Goal: Transaction & Acquisition: Purchase product/service

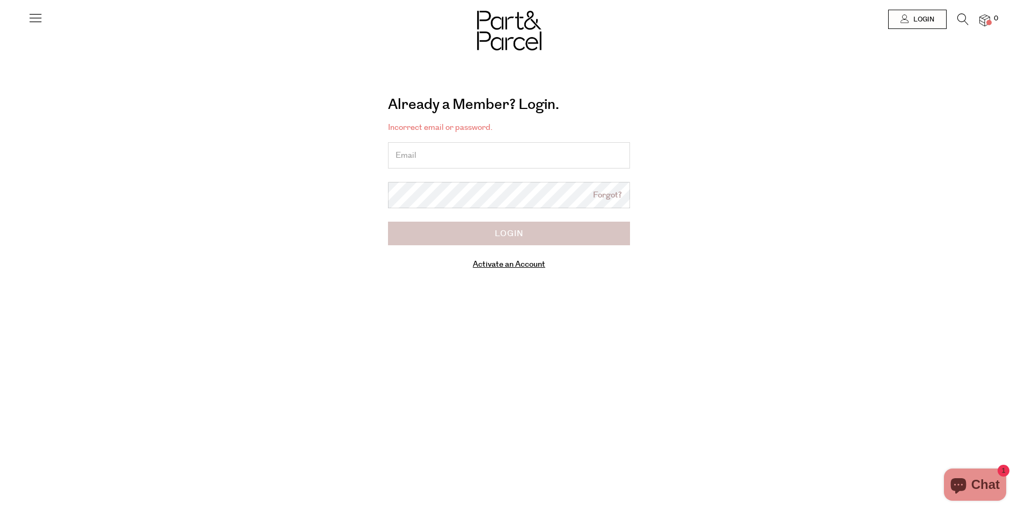
type input "[PERSON_NAME][EMAIL_ADDRESS][DOMAIN_NAME]"
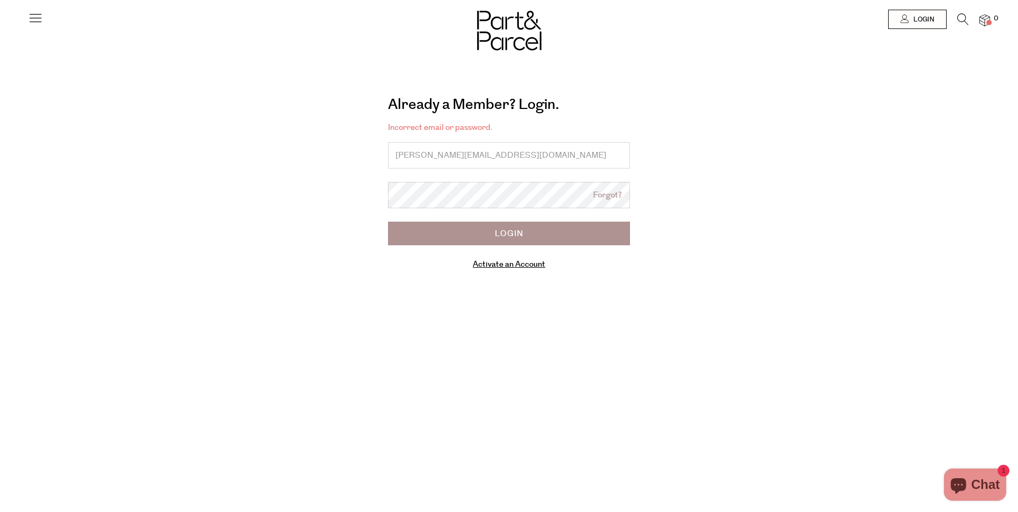
click at [511, 233] on input "Login" at bounding box center [509, 234] width 242 height 24
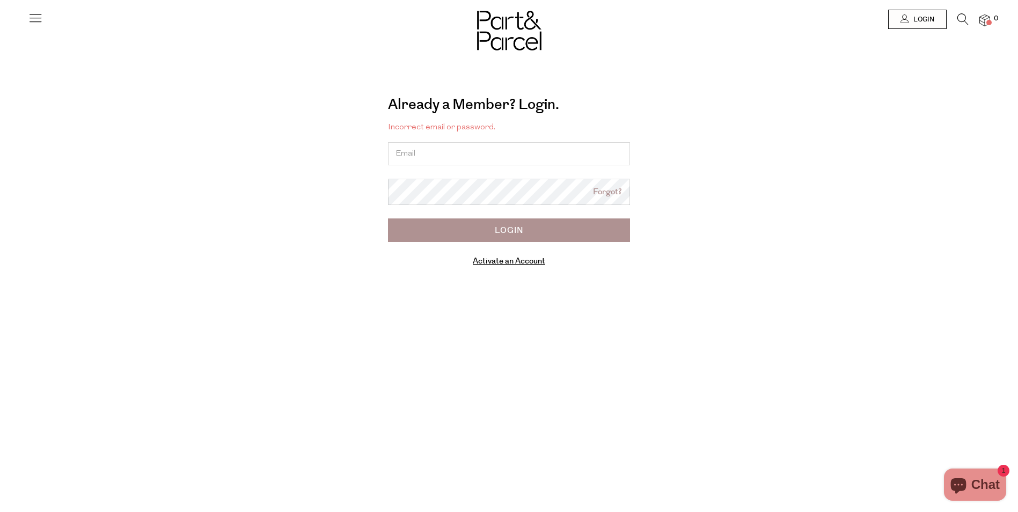
type input "[PERSON_NAME][EMAIL_ADDRESS][DOMAIN_NAME]"
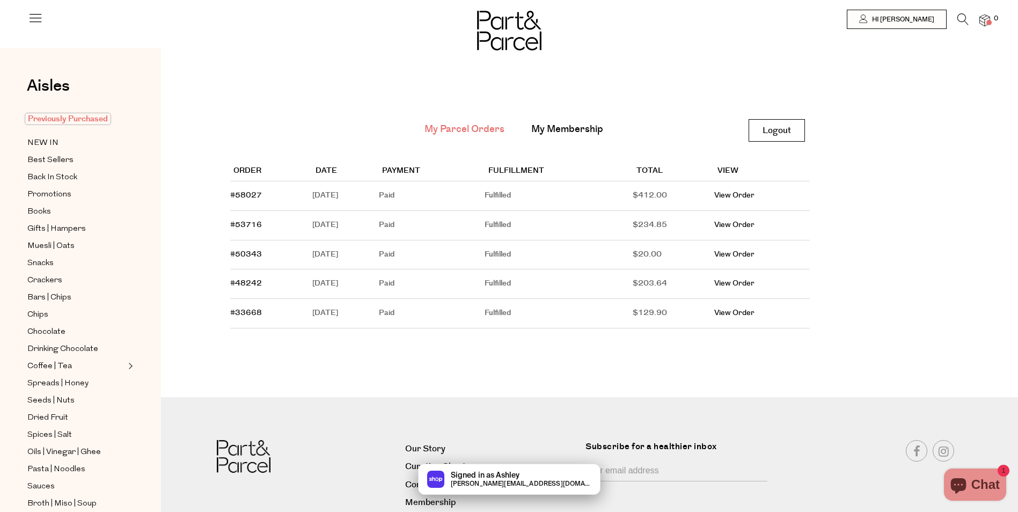
click at [77, 118] on span "Previously Purchased" at bounding box center [68, 119] width 86 height 12
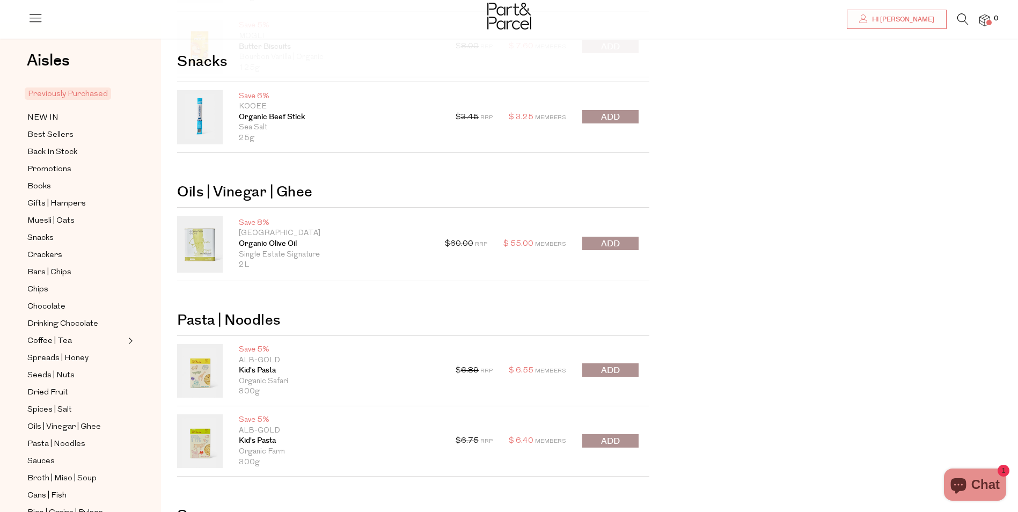
scroll to position [161, 0]
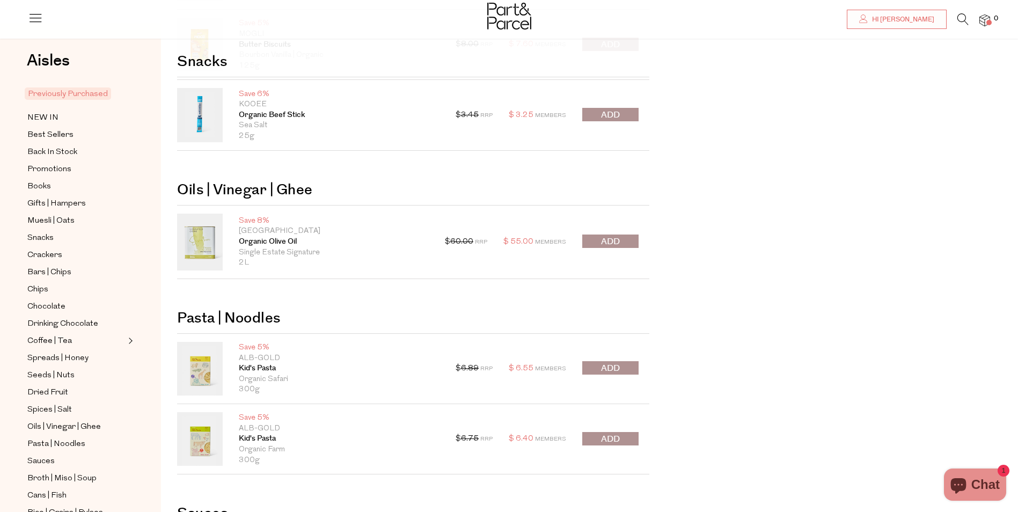
click at [619, 241] on span "submit" at bounding box center [610, 242] width 19 height 12
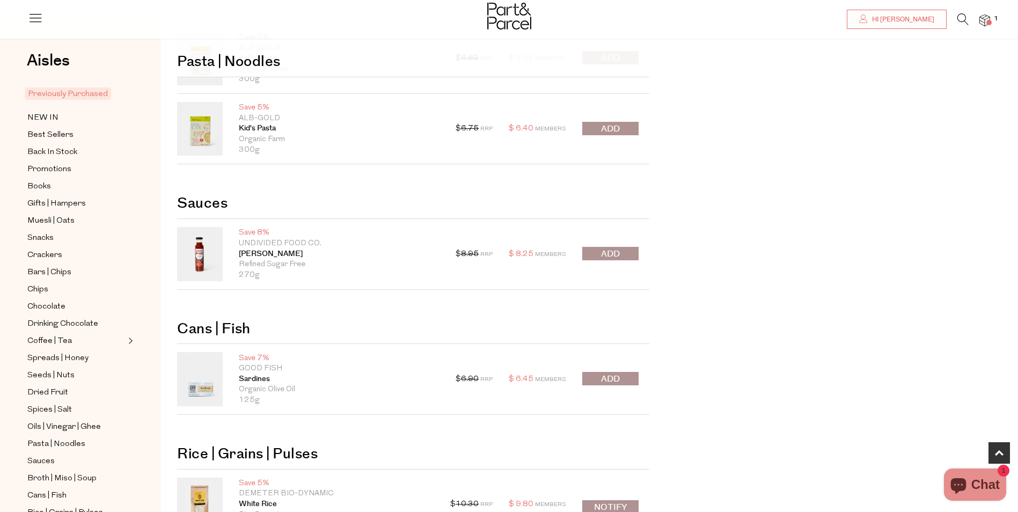
scroll to position [483, 0]
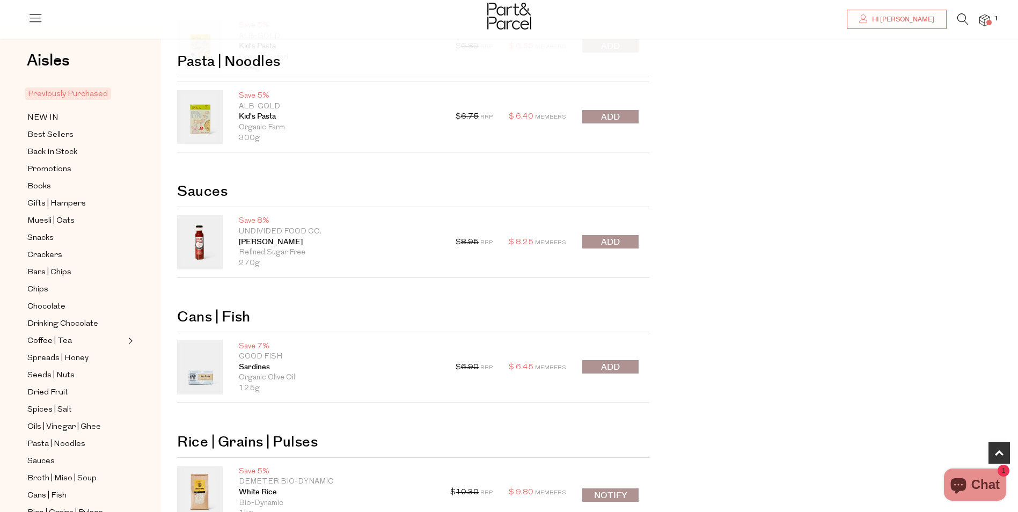
click at [611, 241] on span "submit" at bounding box center [610, 242] width 19 height 12
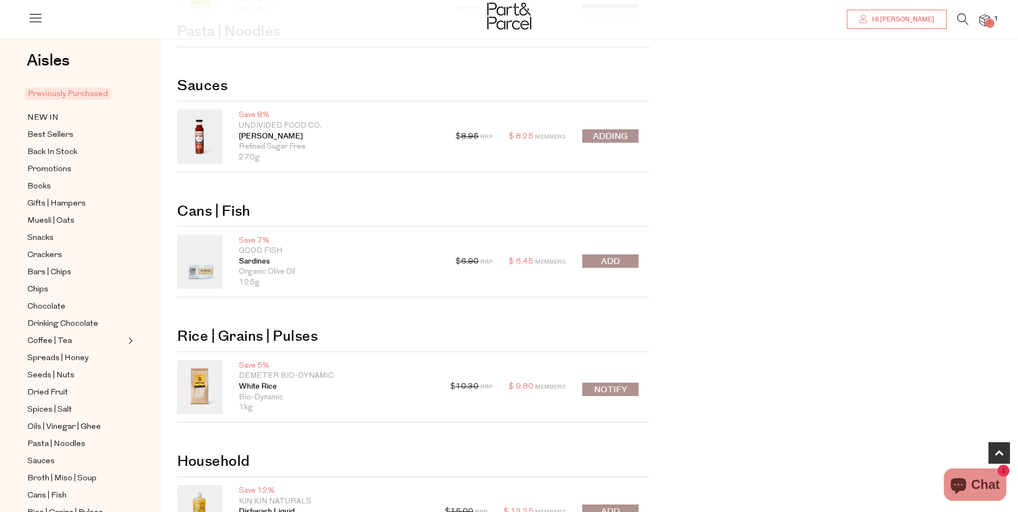
scroll to position [590, 0]
click at [618, 262] on div at bounding box center [610, 260] width 56 height 15
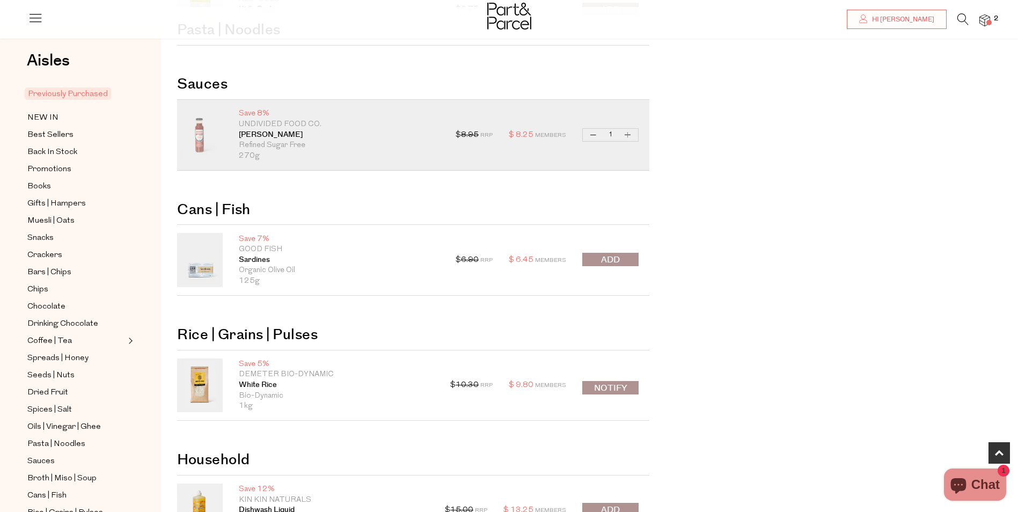
click at [607, 259] on span "submit" at bounding box center [610, 260] width 19 height 12
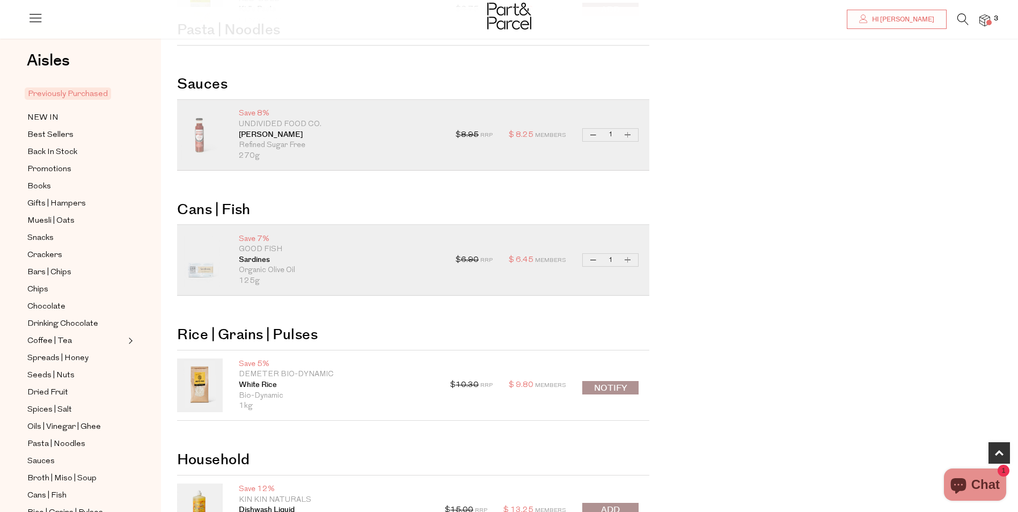
click at [628, 259] on button "Increase Sardines" at bounding box center [627, 260] width 13 height 12
type input "2"
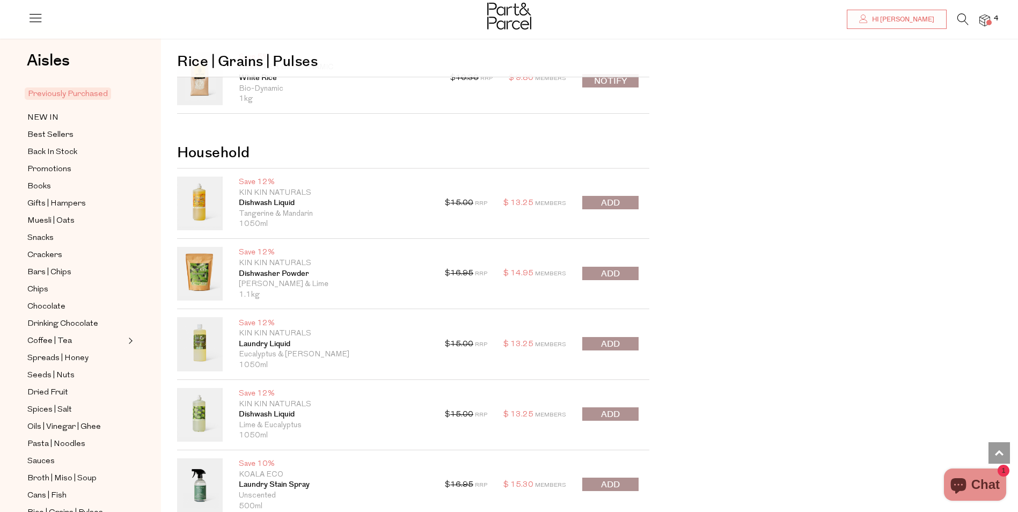
scroll to position [912, 0]
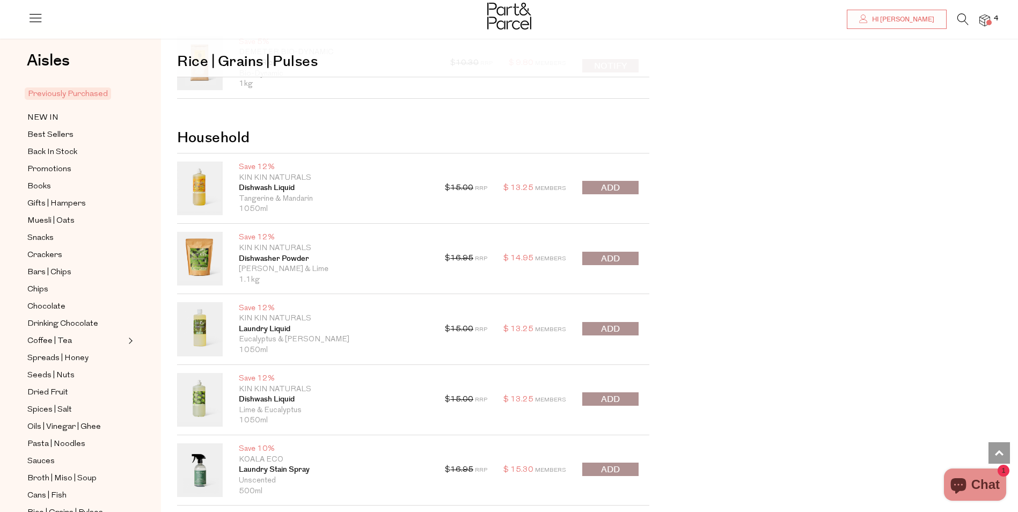
click at [617, 184] on span "submit" at bounding box center [610, 188] width 19 height 12
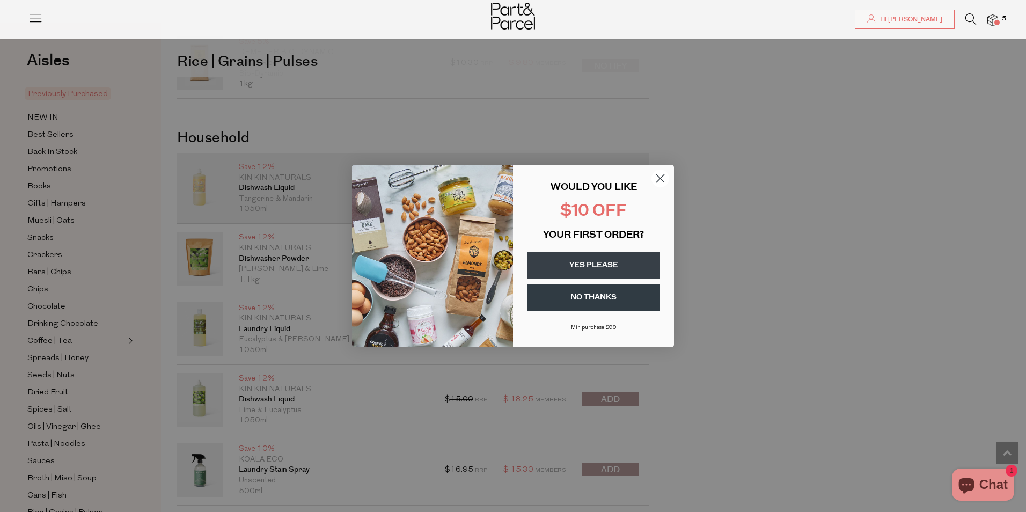
click at [582, 264] on button "YES PLEASE" at bounding box center [593, 265] width 133 height 27
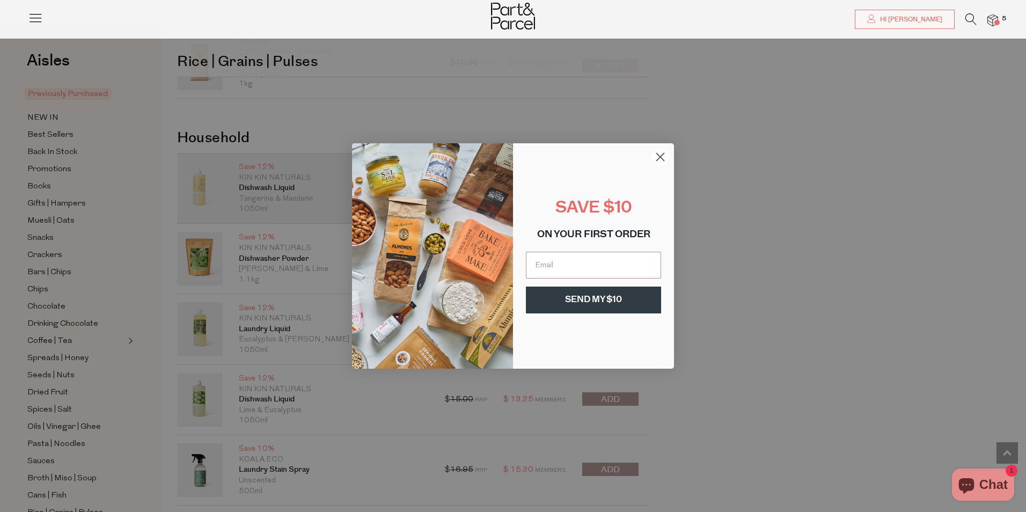
click at [657, 157] on circle "Close dialog" at bounding box center [660, 157] width 18 height 18
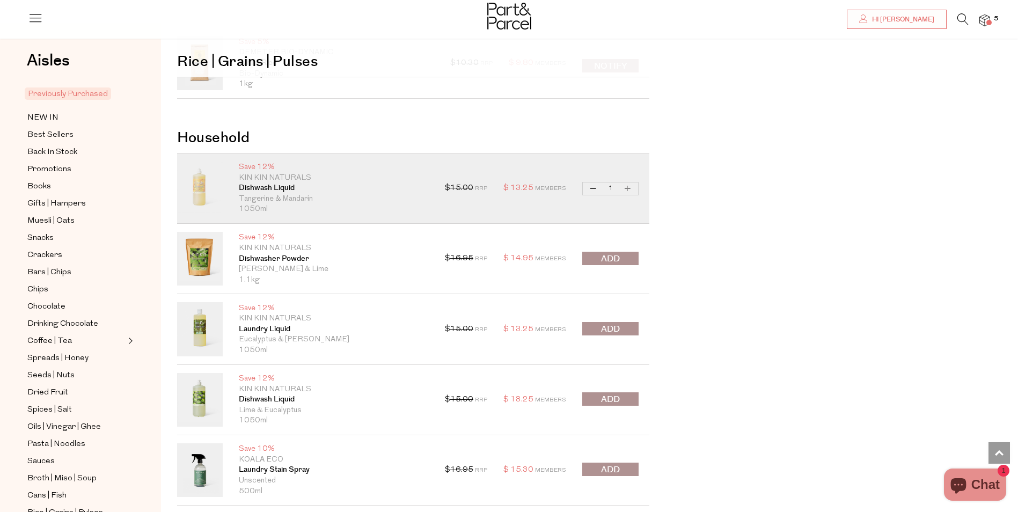
click at [627, 186] on button "Increase Dishwash Liquid" at bounding box center [627, 188] width 13 height 12
type input "2"
click at [615, 258] on span "submit" at bounding box center [610, 259] width 19 height 12
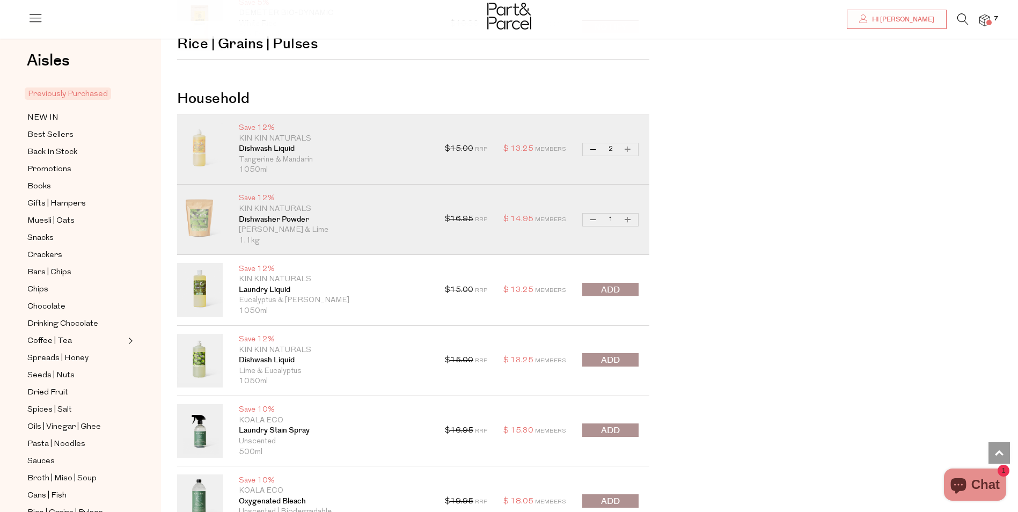
scroll to position [966, 0]
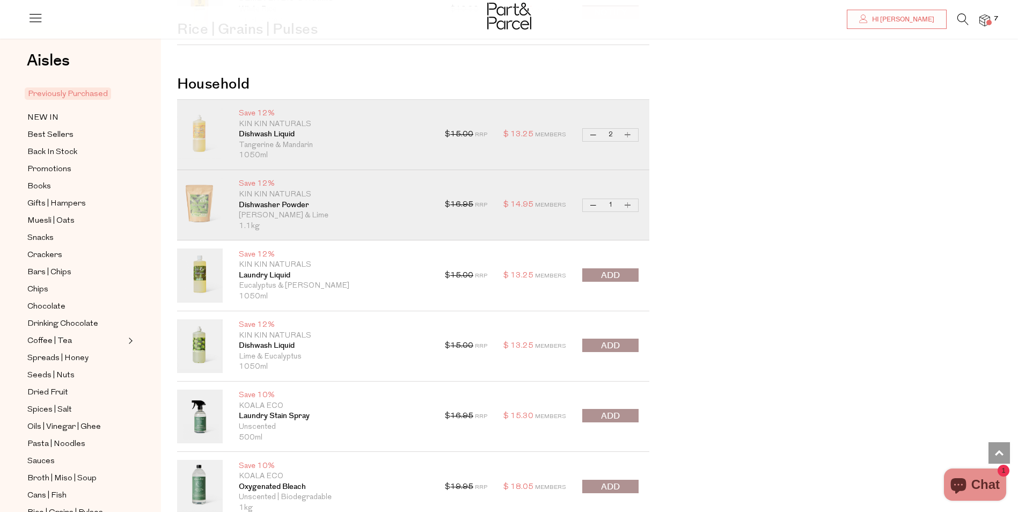
click at [627, 206] on button "Increase Dishwasher Powder" at bounding box center [627, 205] width 13 height 12
type input "2"
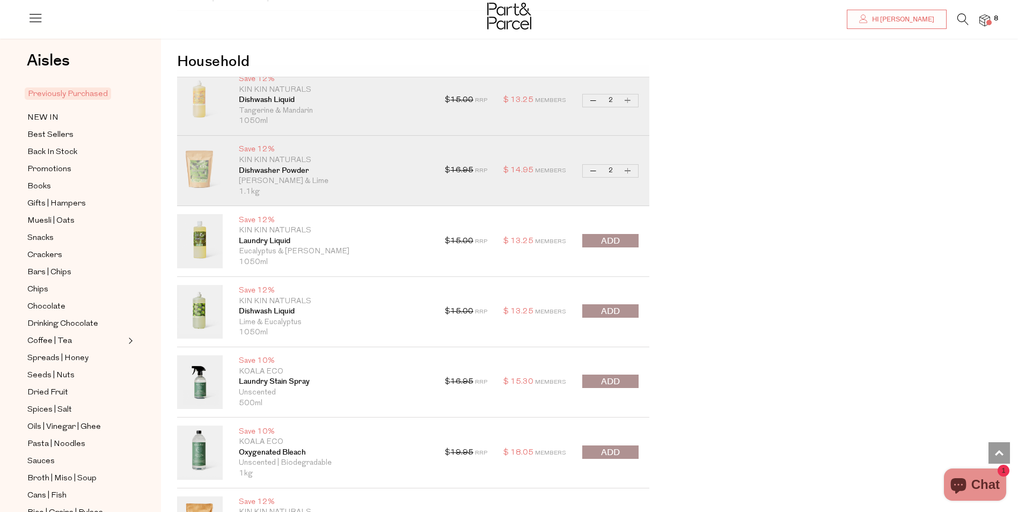
scroll to position [1020, 0]
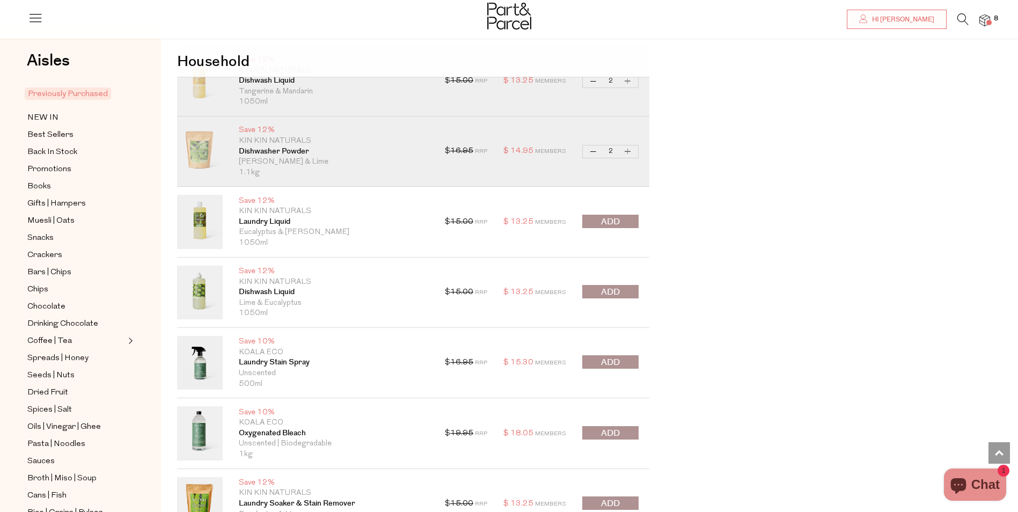
click at [605, 220] on span "submit" at bounding box center [610, 222] width 19 height 12
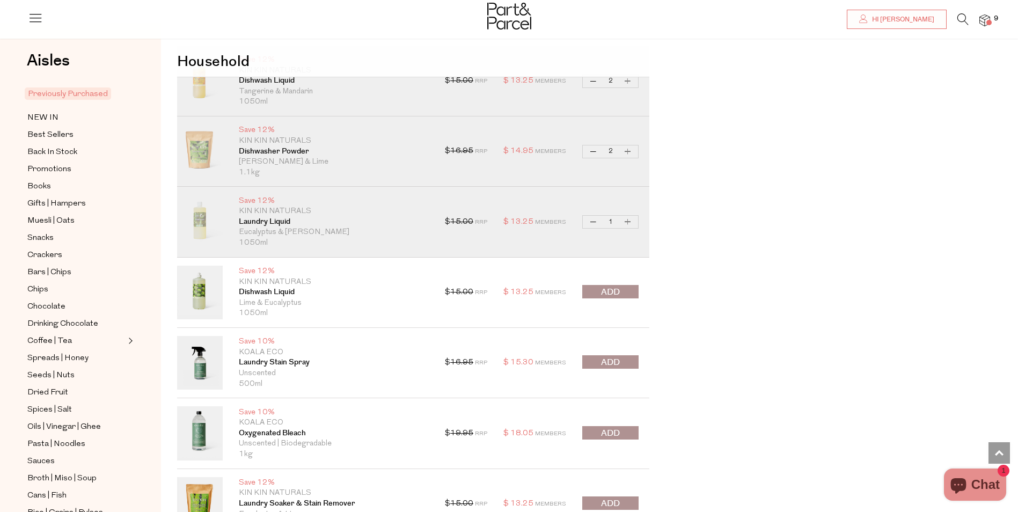
click at [629, 222] on button "Increase Laundry Liquid" at bounding box center [627, 222] width 13 height 12
type input "2"
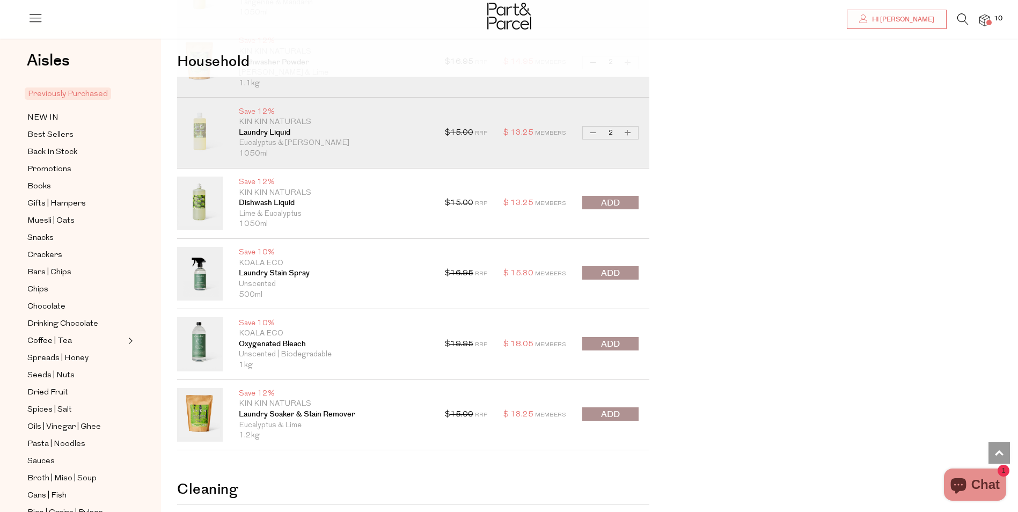
scroll to position [1127, 0]
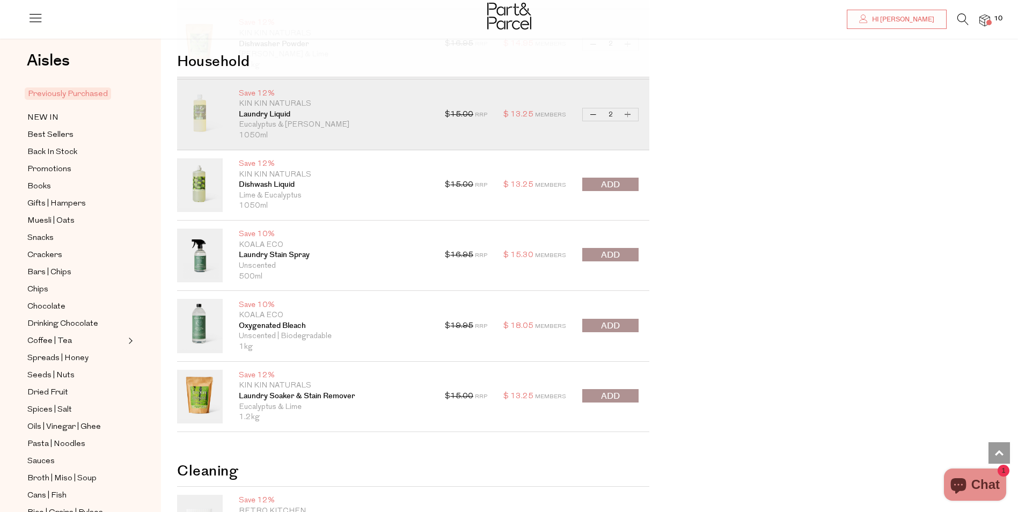
click at [614, 253] on span "submit" at bounding box center [610, 255] width 19 height 12
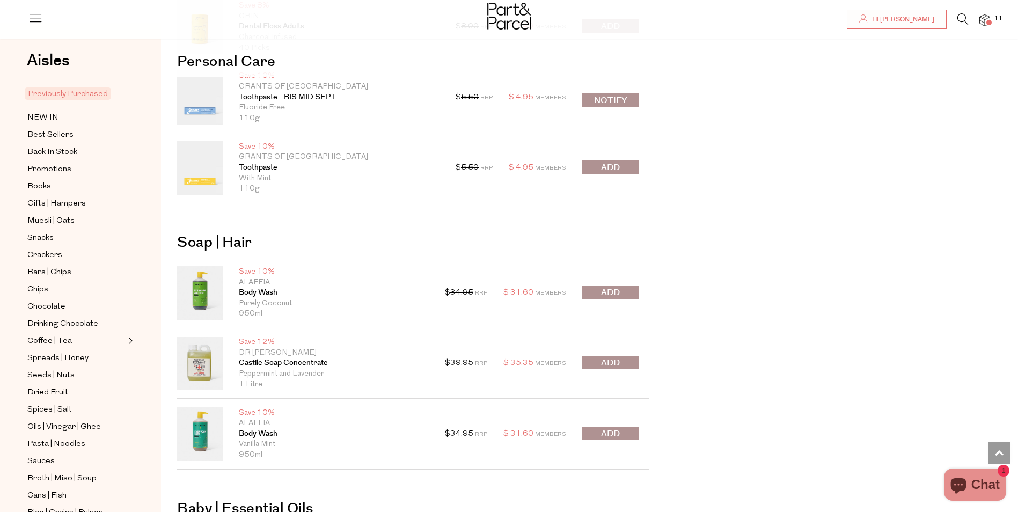
scroll to position [1771, 0]
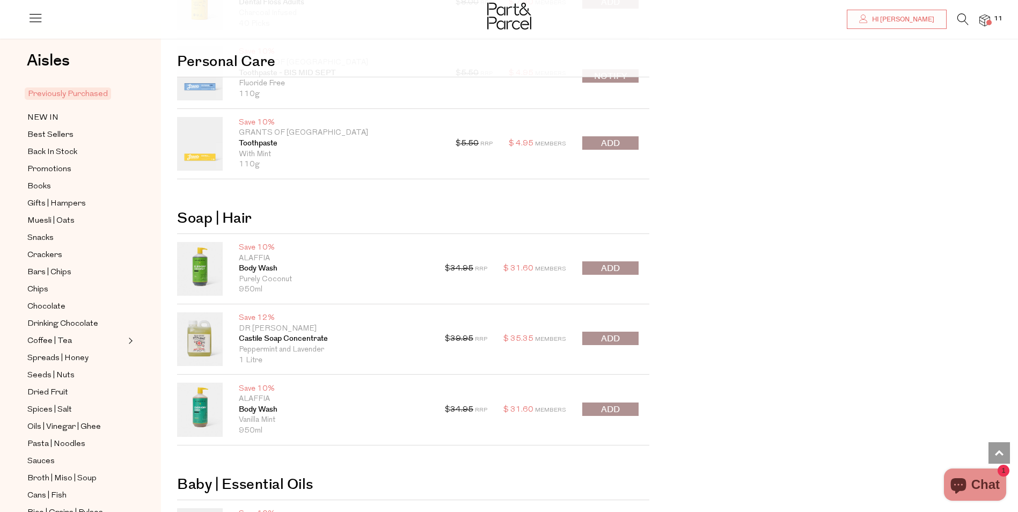
click at [613, 263] on span "submit" at bounding box center [610, 268] width 19 height 12
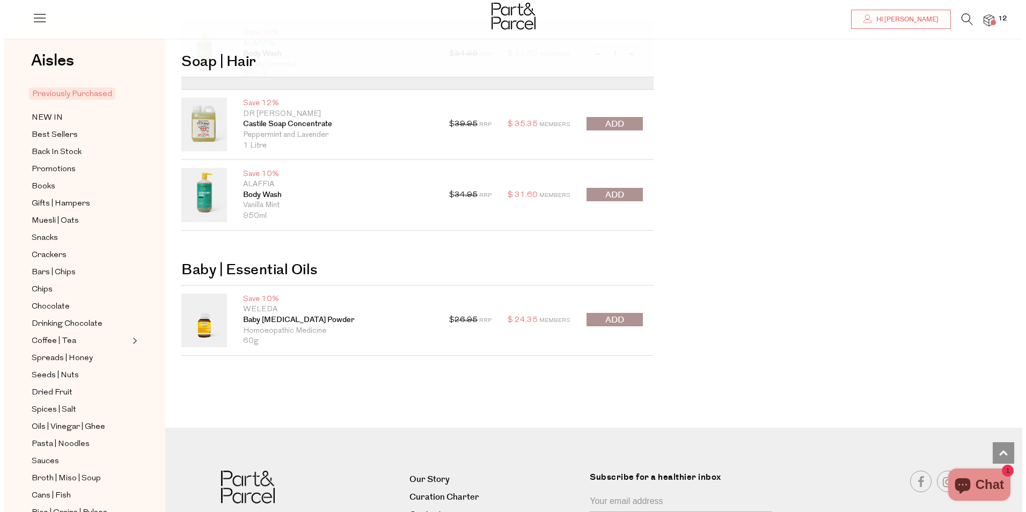
scroll to position [1878, 0]
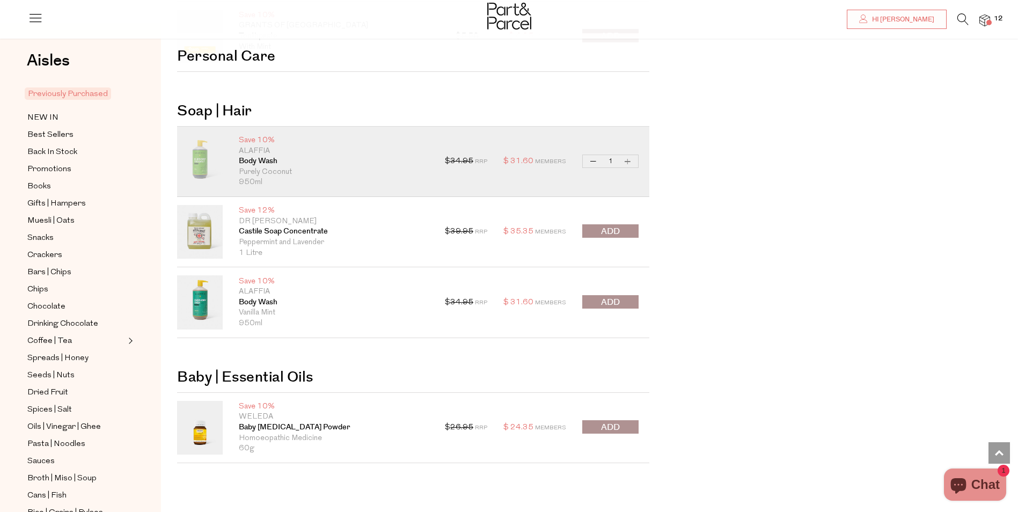
click at [614, 297] on span "submit" at bounding box center [610, 302] width 19 height 12
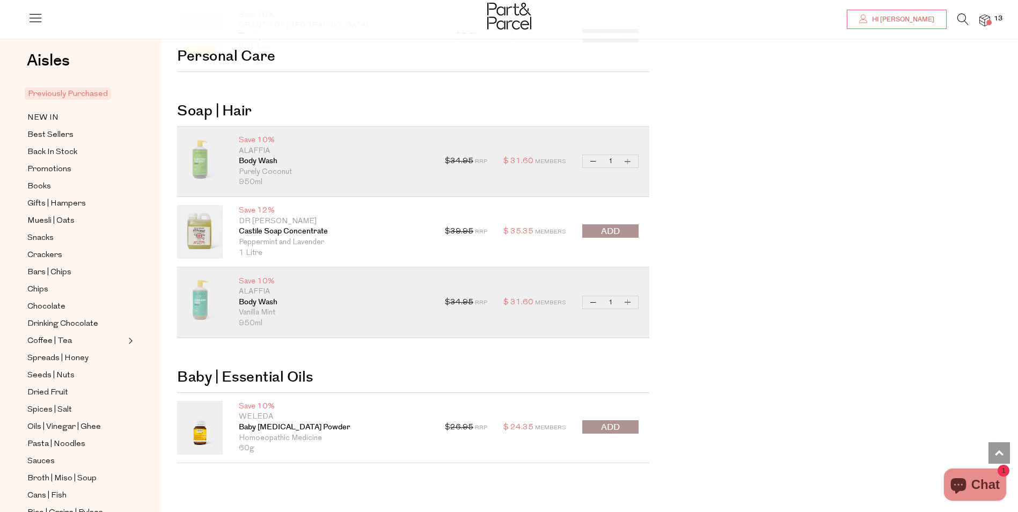
click at [987, 18] on img at bounding box center [984, 20] width 11 height 12
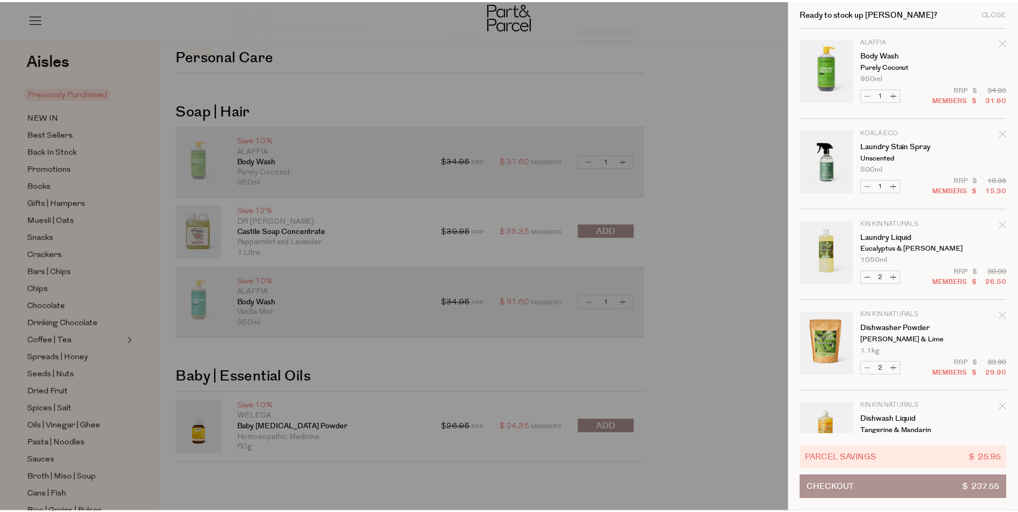
scroll to position [0, 0]
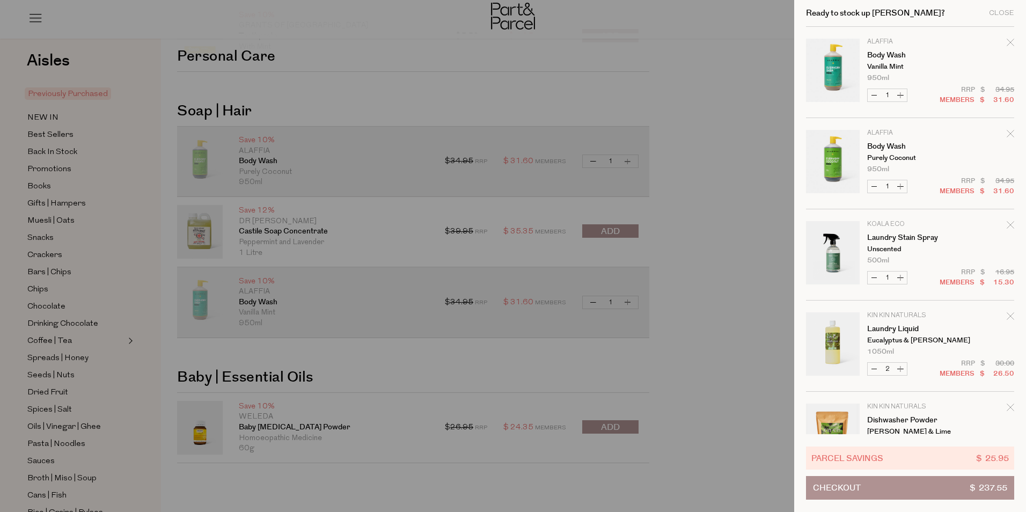
click at [730, 91] on div at bounding box center [513, 256] width 1026 height 512
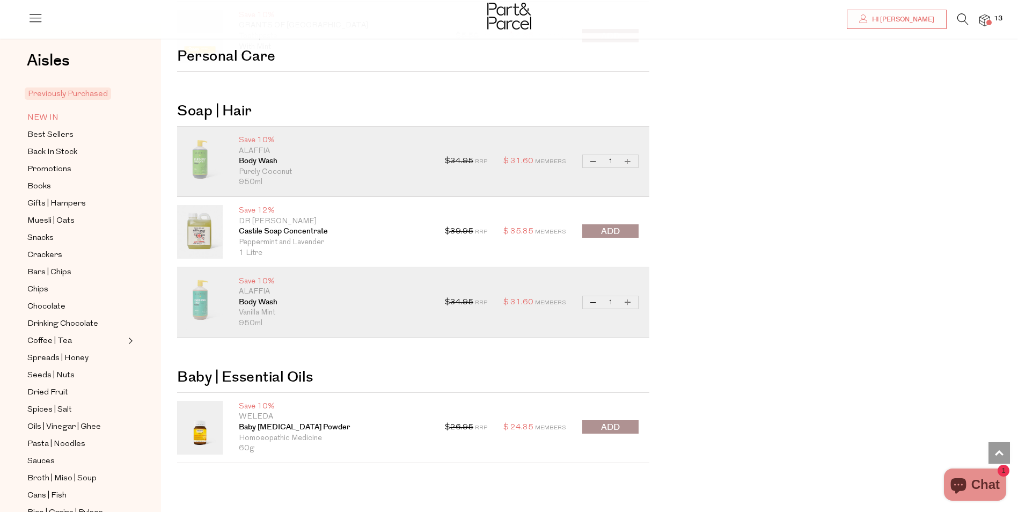
click at [45, 113] on span "NEW IN" at bounding box center [42, 118] width 31 height 13
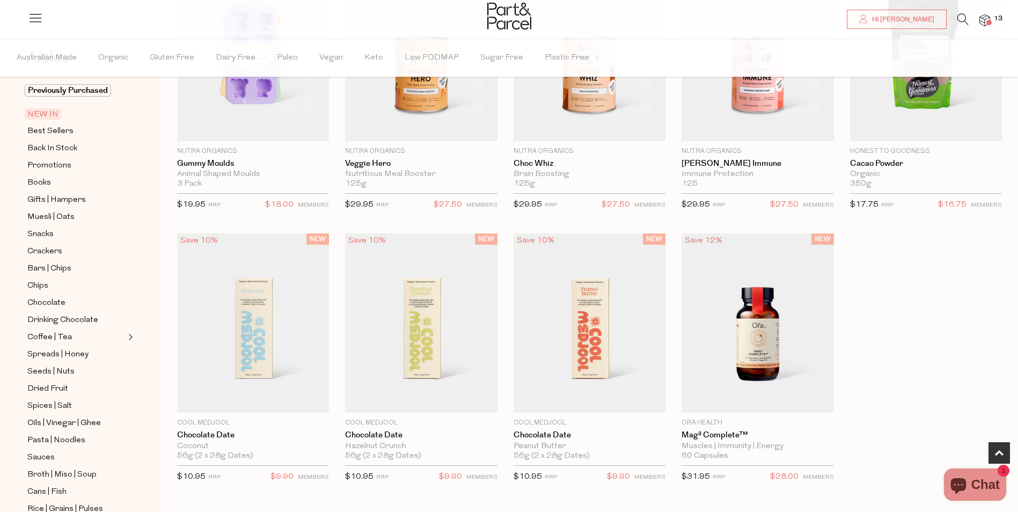
scroll to position [483, 0]
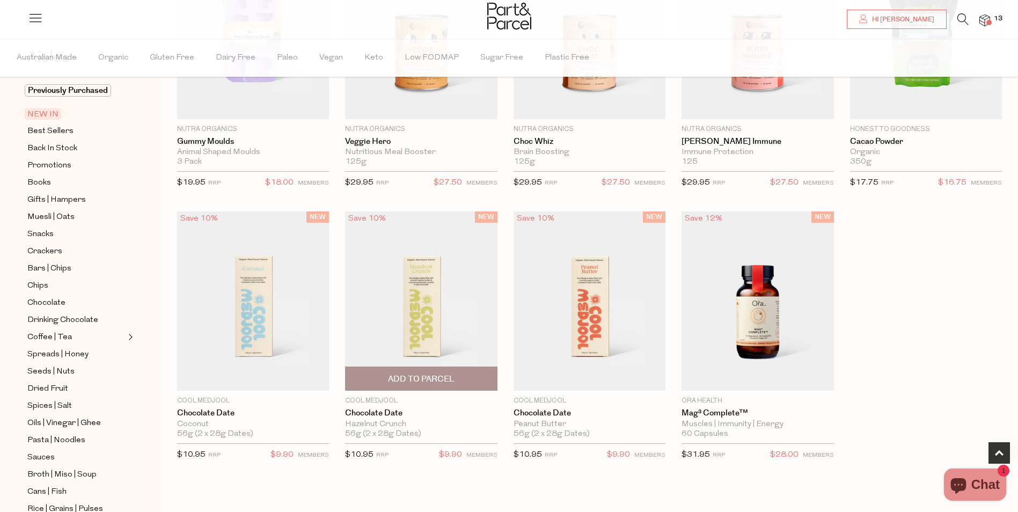
click at [424, 375] on span "Add To Parcel" at bounding box center [421, 379] width 67 height 11
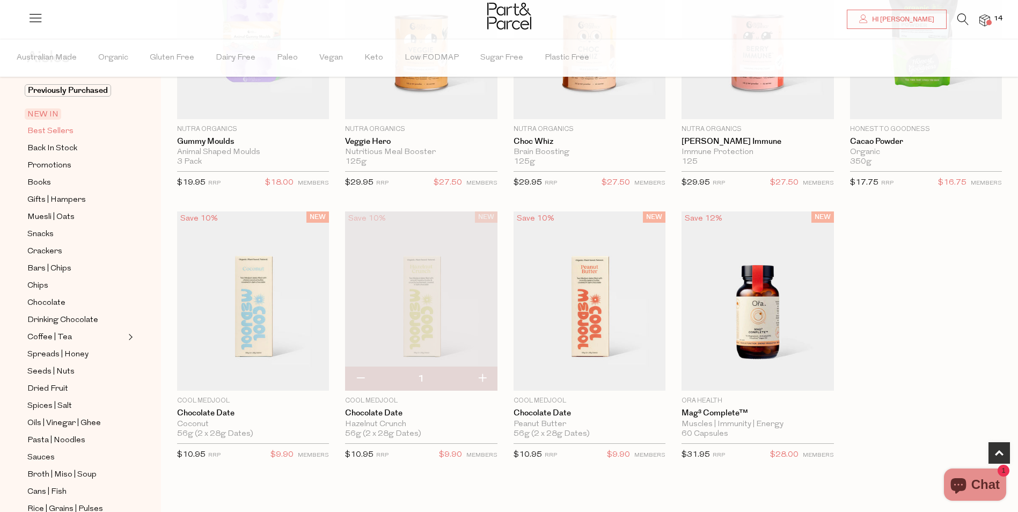
click at [40, 130] on span "Best Sellers" at bounding box center [50, 131] width 46 height 13
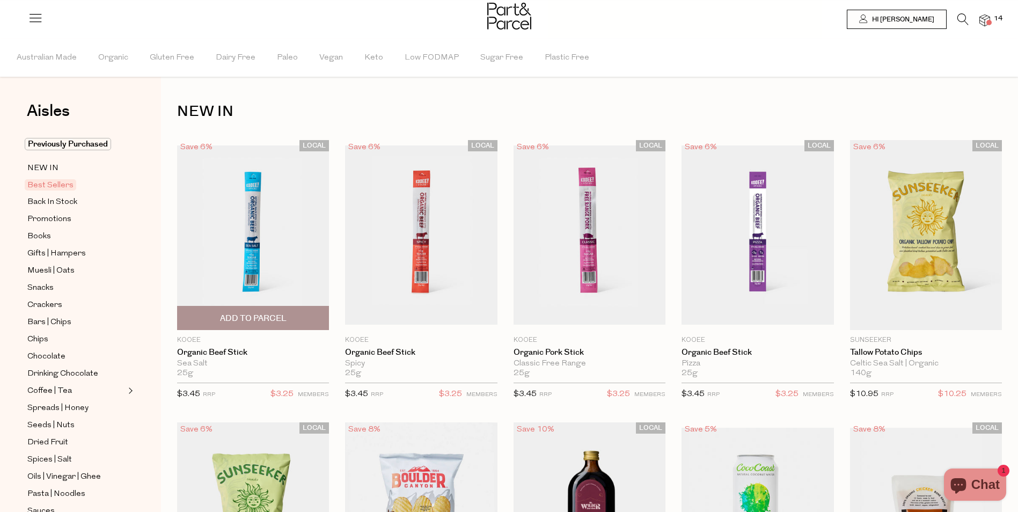
type input "2"
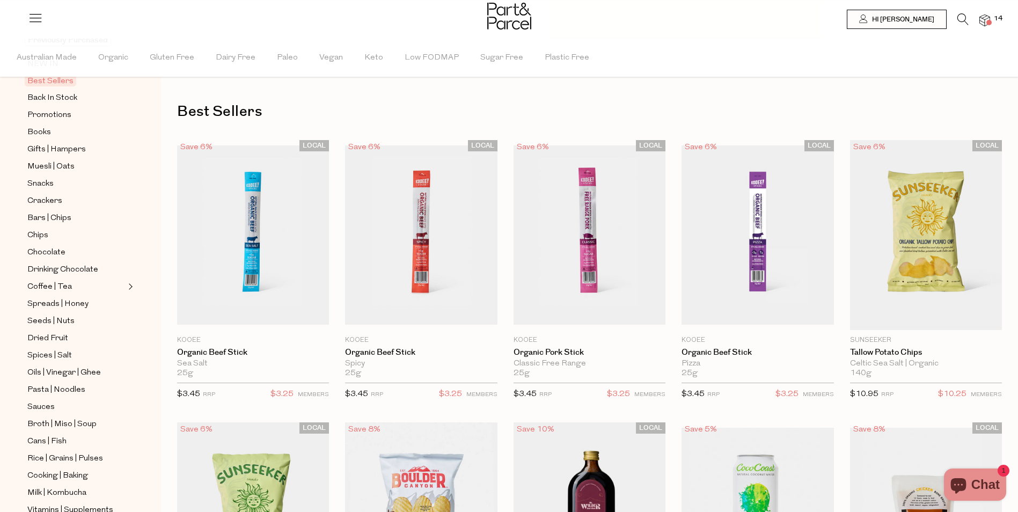
scroll to position [107, 0]
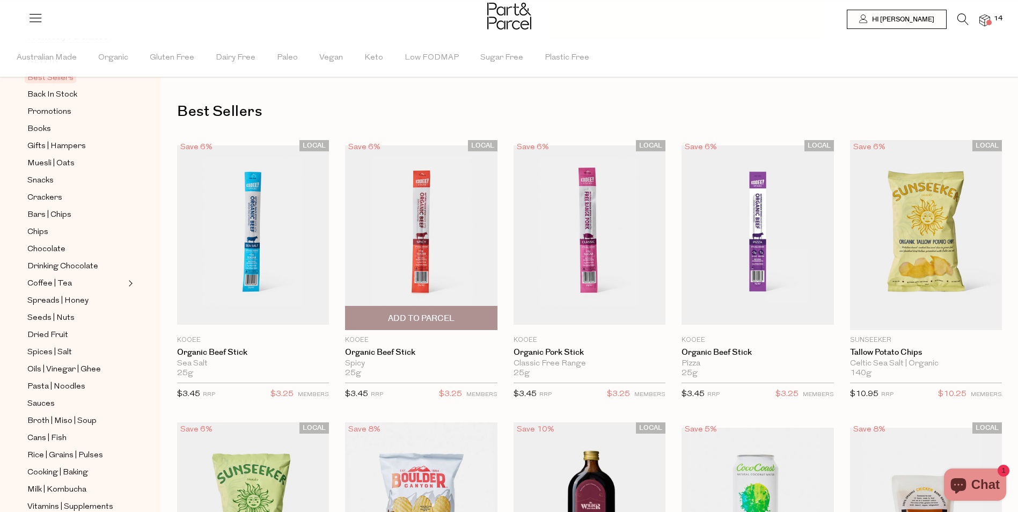
click at [416, 312] on span "Add To Parcel" at bounding box center [420, 317] width 145 height 23
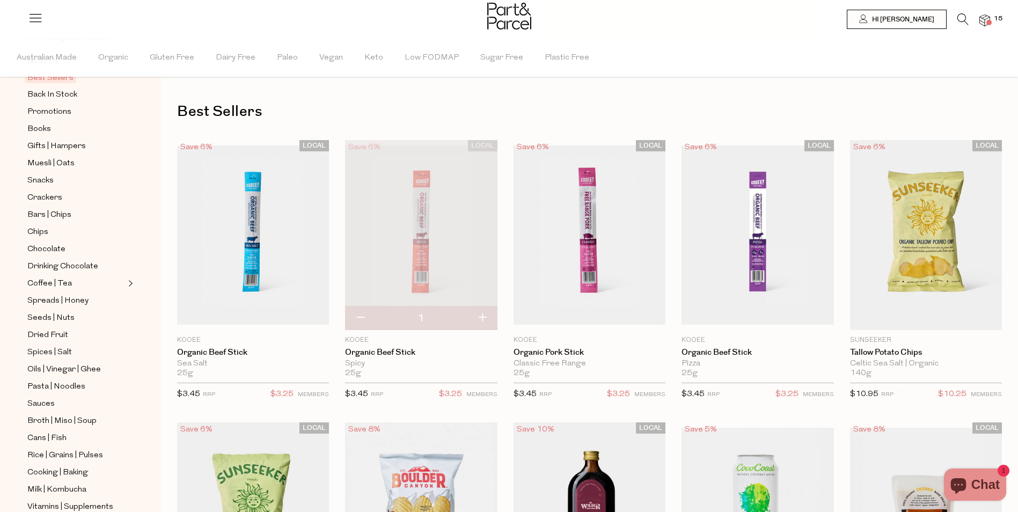
click at [482, 313] on button "button" at bounding box center [482, 318] width 31 height 24
type input "2"
click at [484, 315] on button "button" at bounding box center [482, 318] width 31 height 24
type input "3"
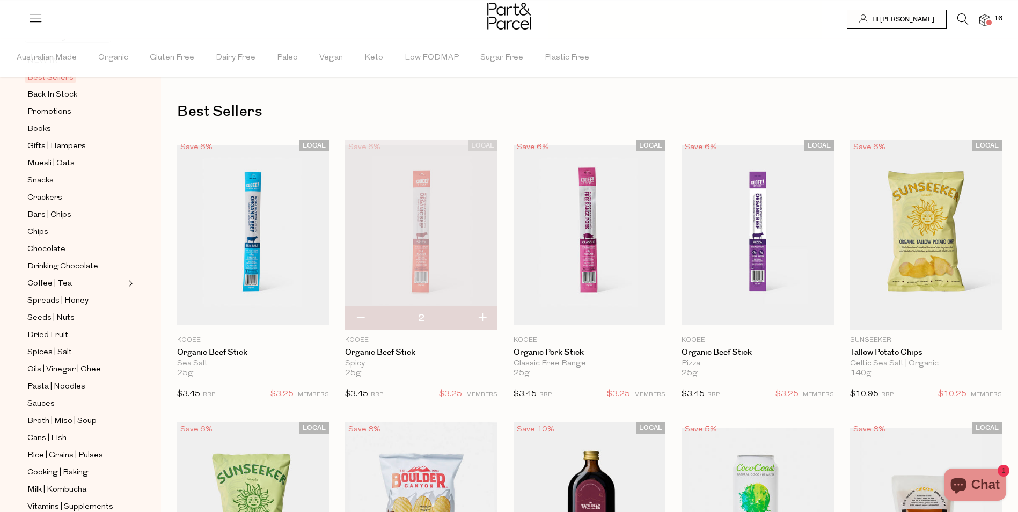
type input "3"
click at [483, 315] on button "button" at bounding box center [482, 318] width 31 height 24
type input "4"
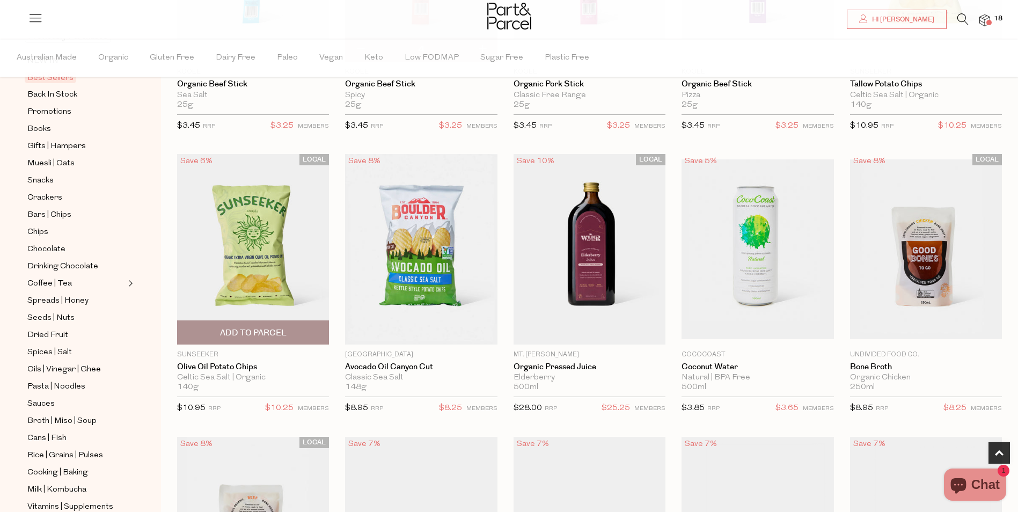
scroll to position [322, 0]
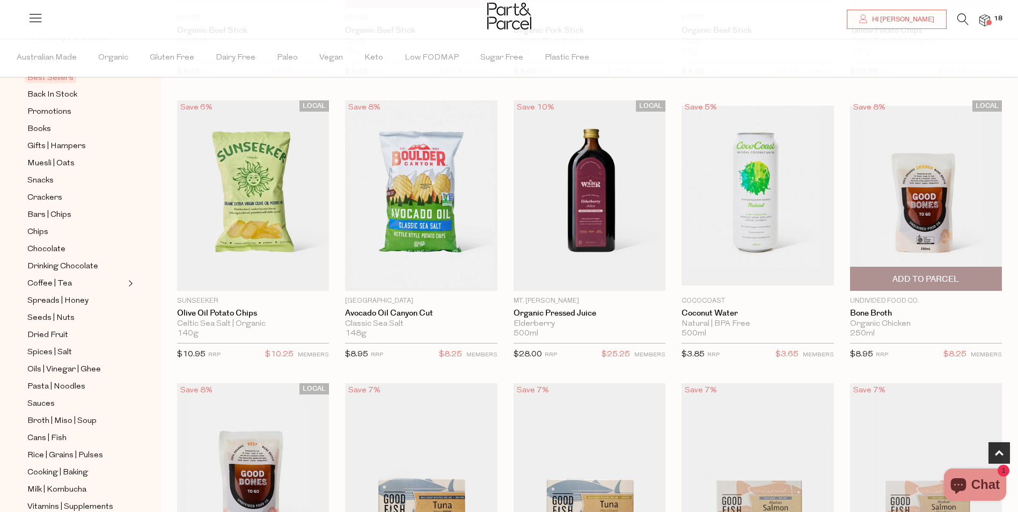
drag, startPoint x: 916, startPoint y: 276, endPoint x: 901, endPoint y: 276, distance: 14.5
click at [916, 276] on span "Add To Parcel" at bounding box center [925, 279] width 67 height 11
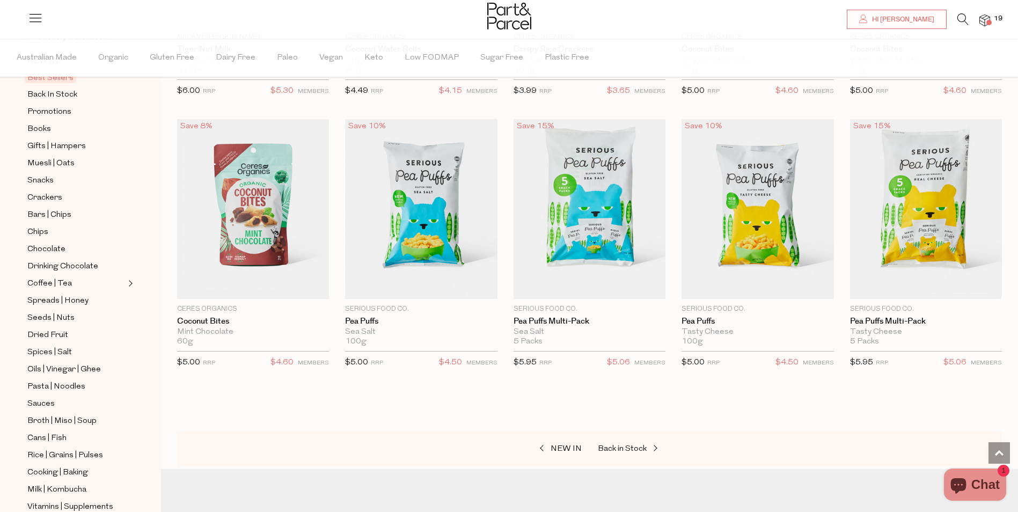
scroll to position [1932, 0]
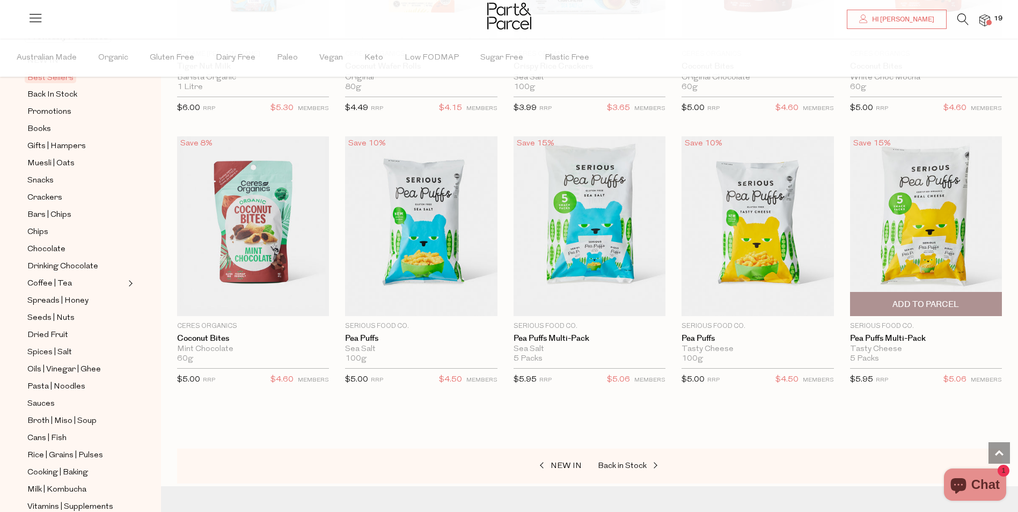
click at [935, 299] on span "Add To Parcel" at bounding box center [925, 304] width 67 height 11
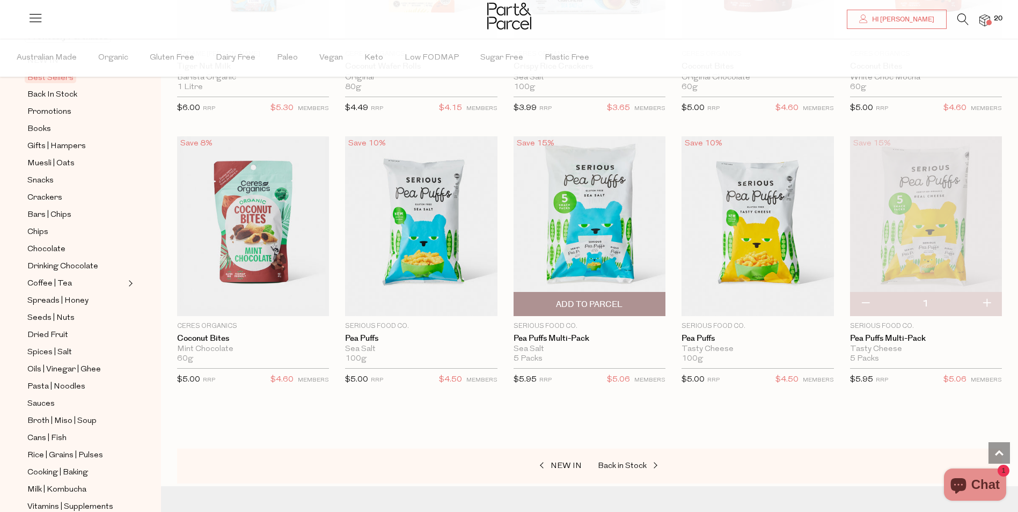
click at [584, 294] on span "Add To Parcel" at bounding box center [589, 303] width 145 height 23
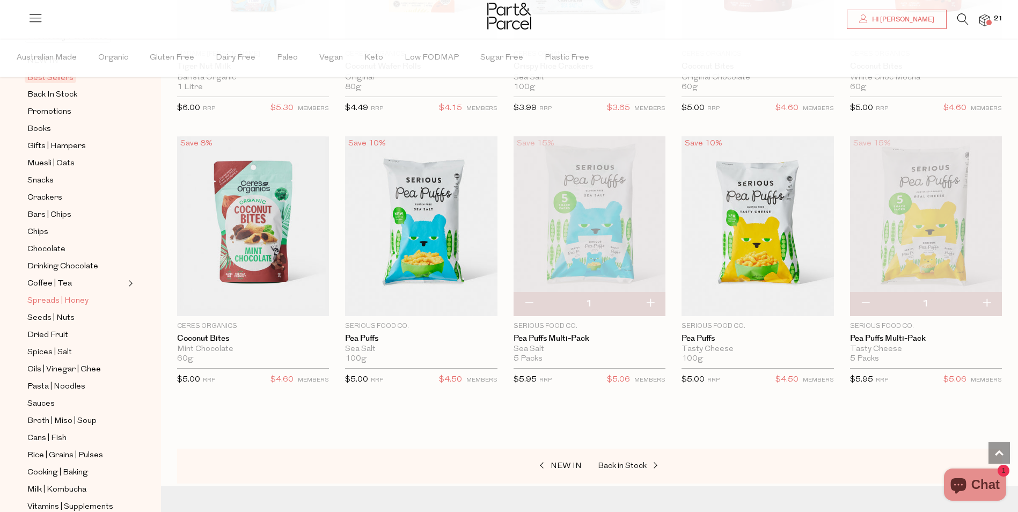
click at [49, 295] on span "Spreads | Honey" at bounding box center [57, 301] width 61 height 13
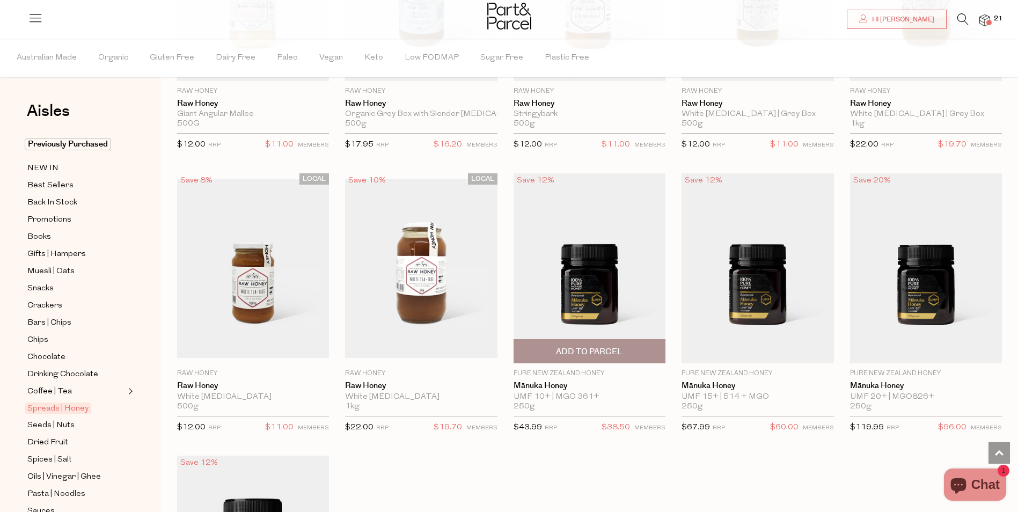
scroll to position [2147, 0]
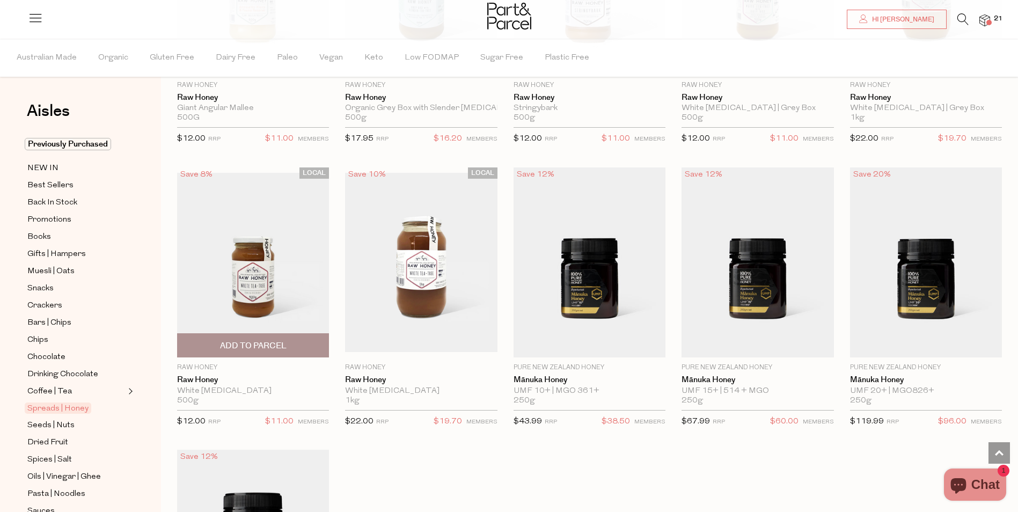
click at [247, 340] on span "Add To Parcel" at bounding box center [253, 345] width 67 height 11
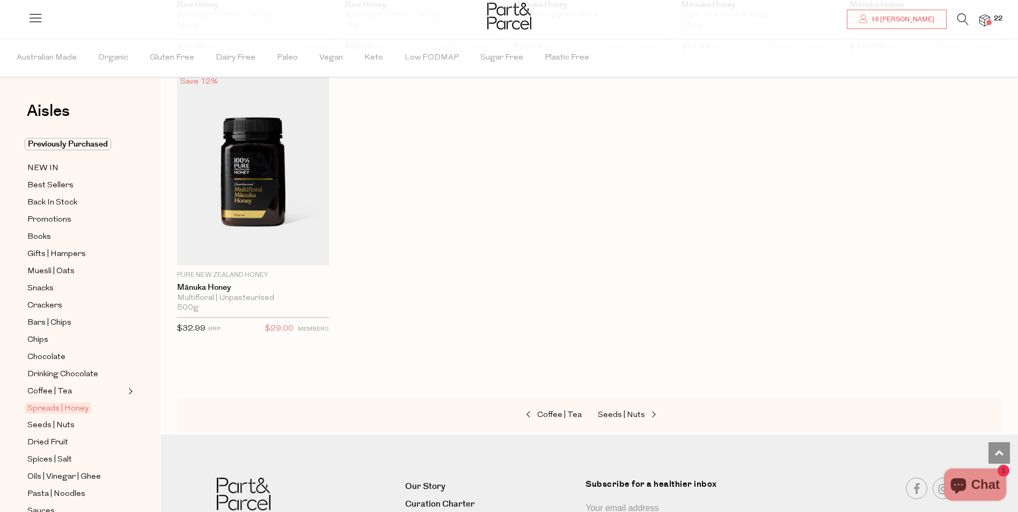
scroll to position [2522, 0]
click at [48, 285] on span "Snacks" at bounding box center [40, 288] width 26 height 13
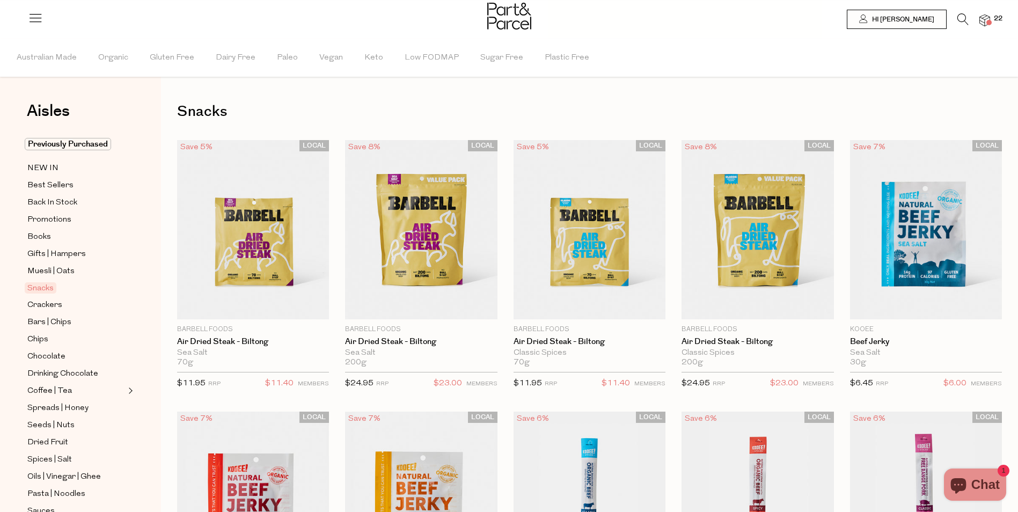
type input "4"
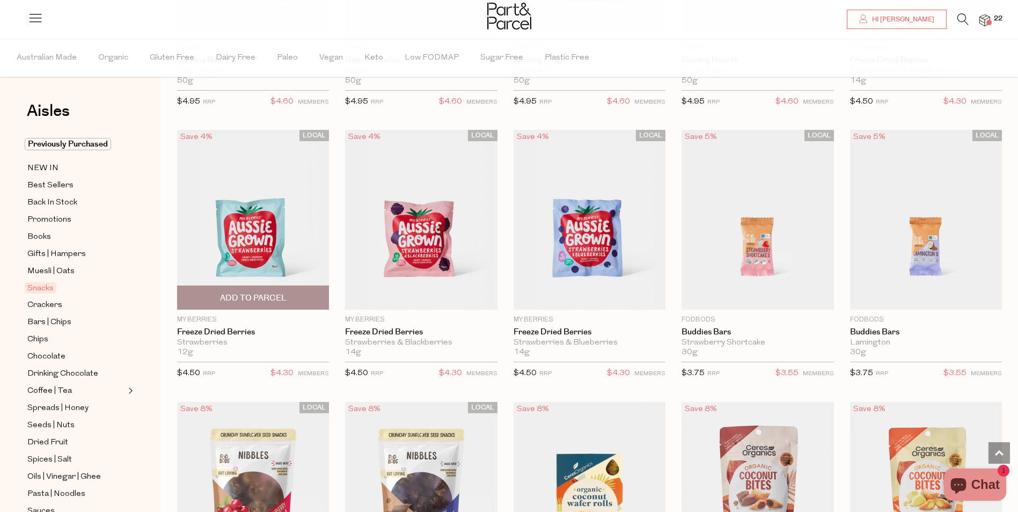
scroll to position [1181, 0]
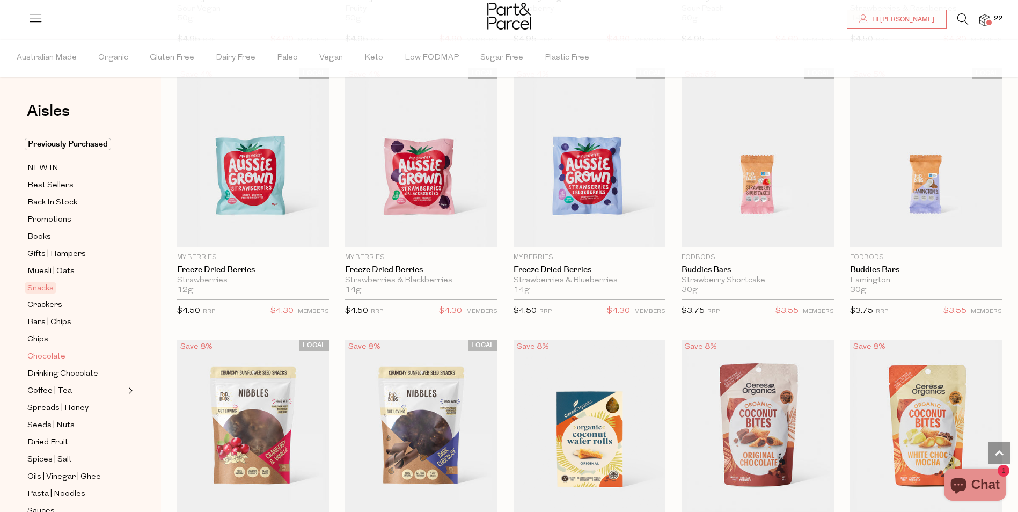
click at [53, 350] on span "Chocolate" at bounding box center [46, 356] width 38 height 13
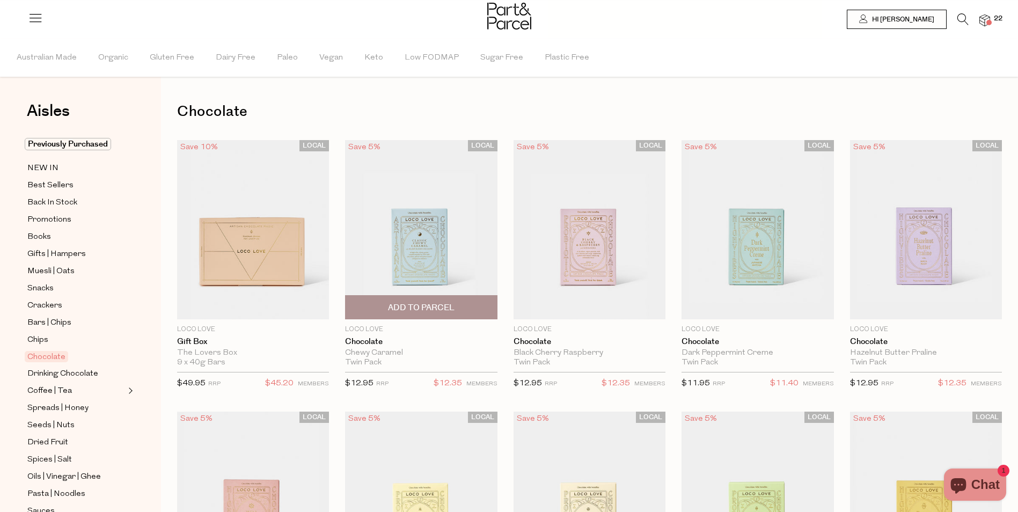
click at [402, 301] on span "Add To Parcel" at bounding box center [420, 307] width 145 height 23
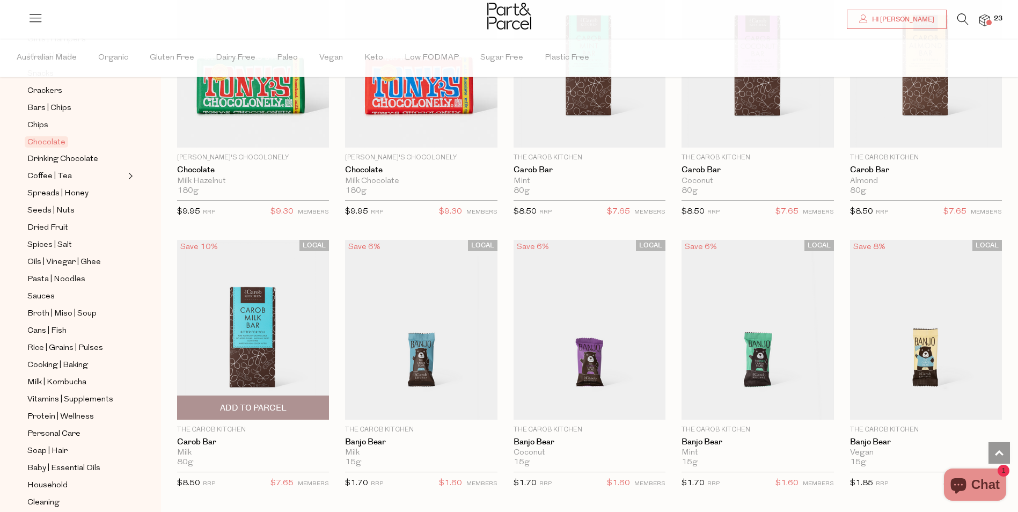
scroll to position [2415, 0]
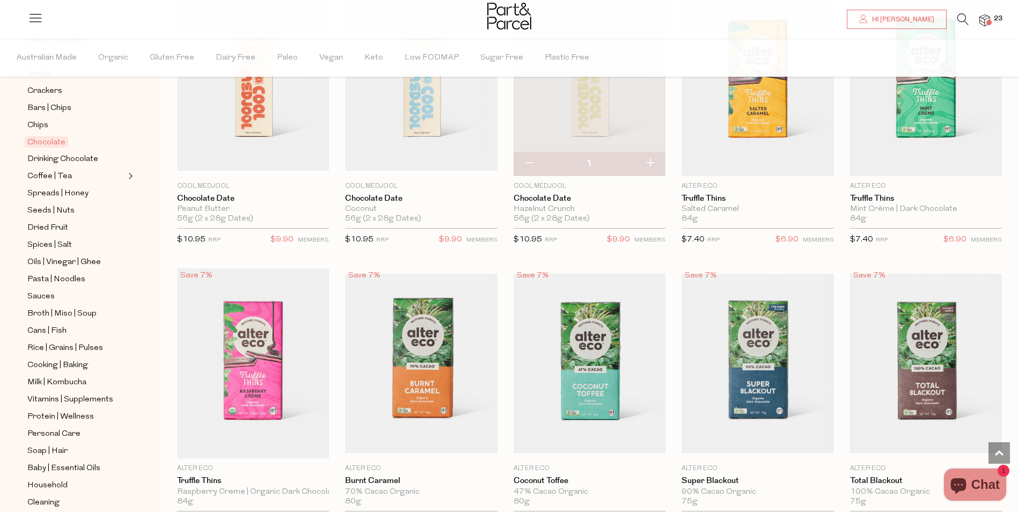
scroll to position [215, 0]
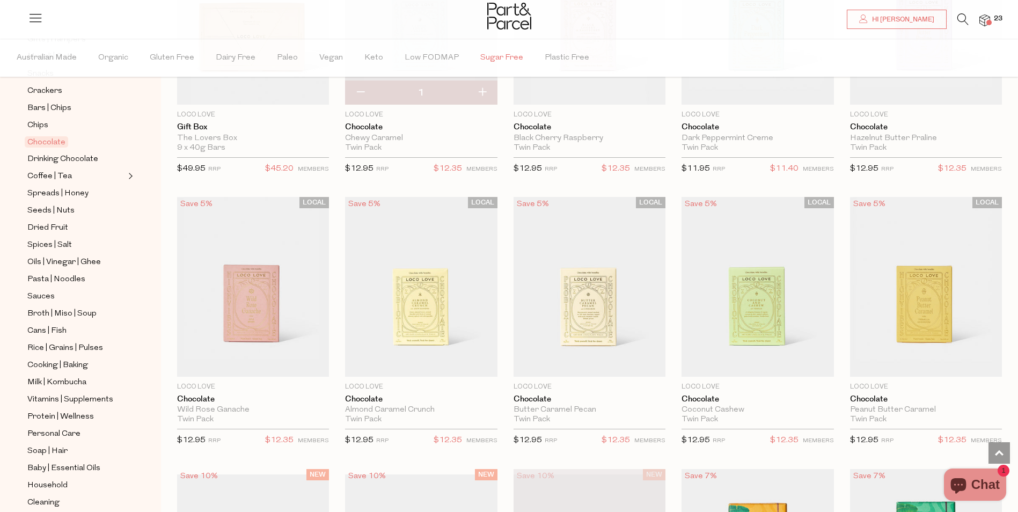
click at [489, 56] on span "Sugar Free" at bounding box center [501, 58] width 43 height 38
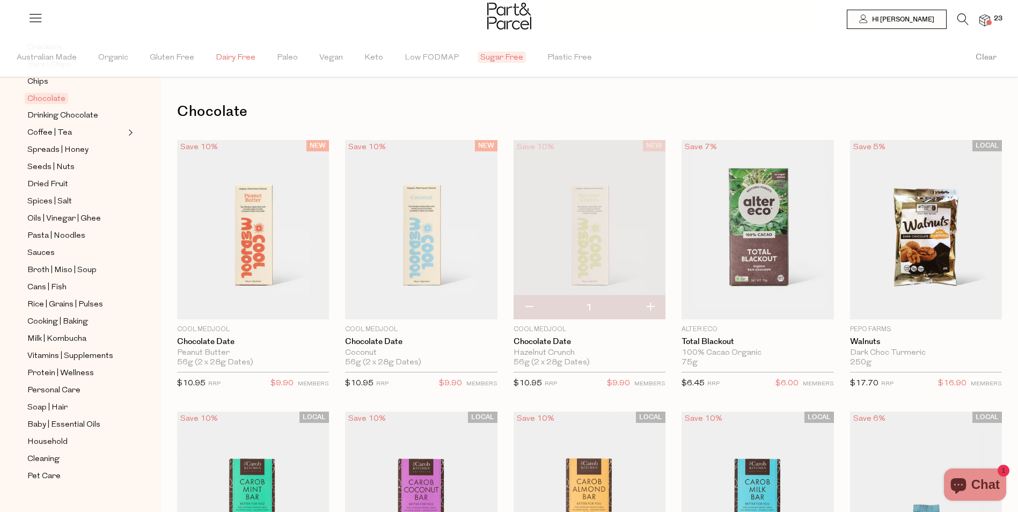
click at [230, 53] on span "Dairy Free" at bounding box center [236, 58] width 40 height 38
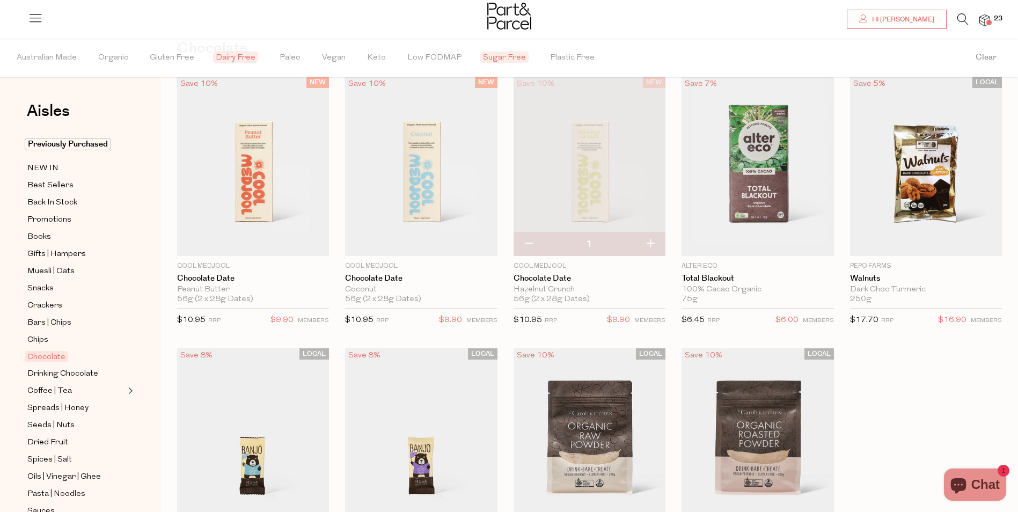
scroll to position [54, 0]
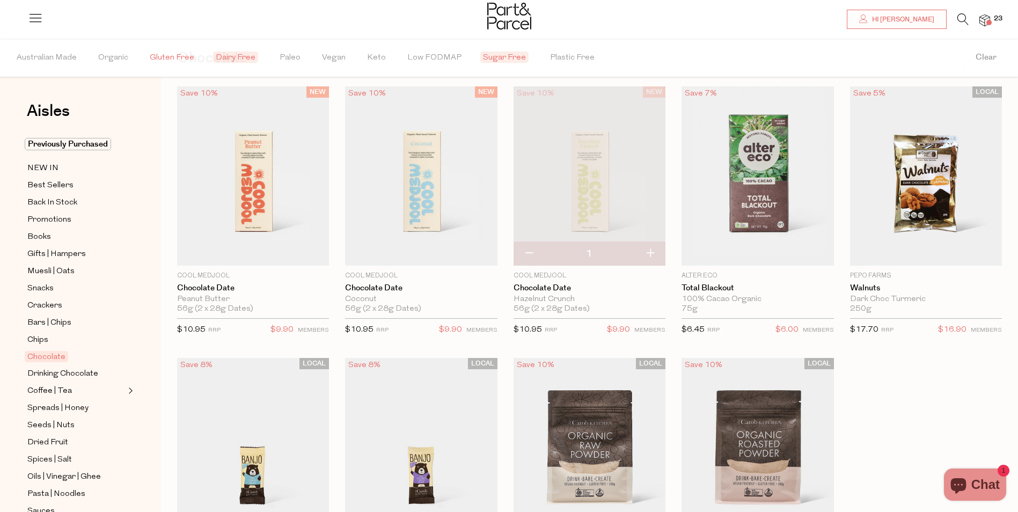
click at [164, 57] on span "Gluten Free" at bounding box center [172, 58] width 45 height 38
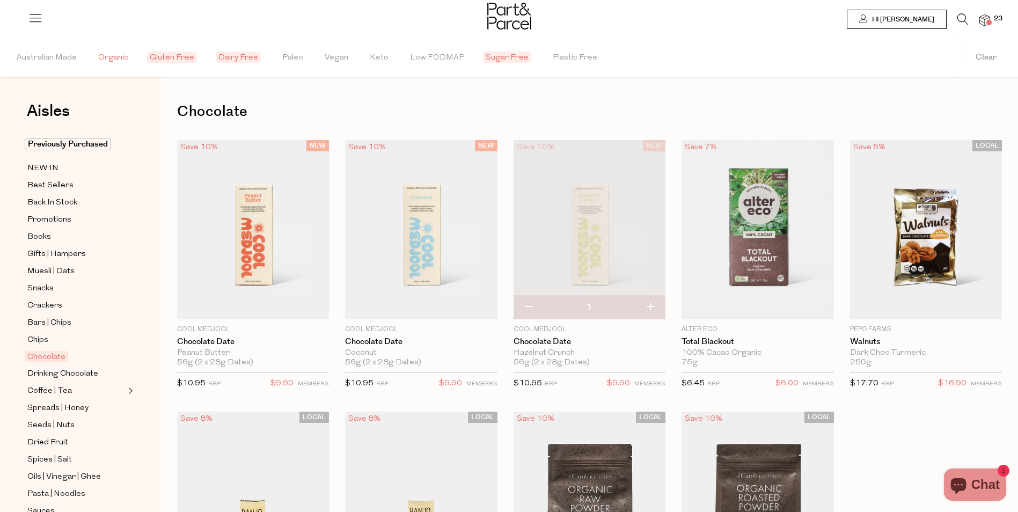
click at [109, 54] on span "Organic" at bounding box center [113, 58] width 30 height 38
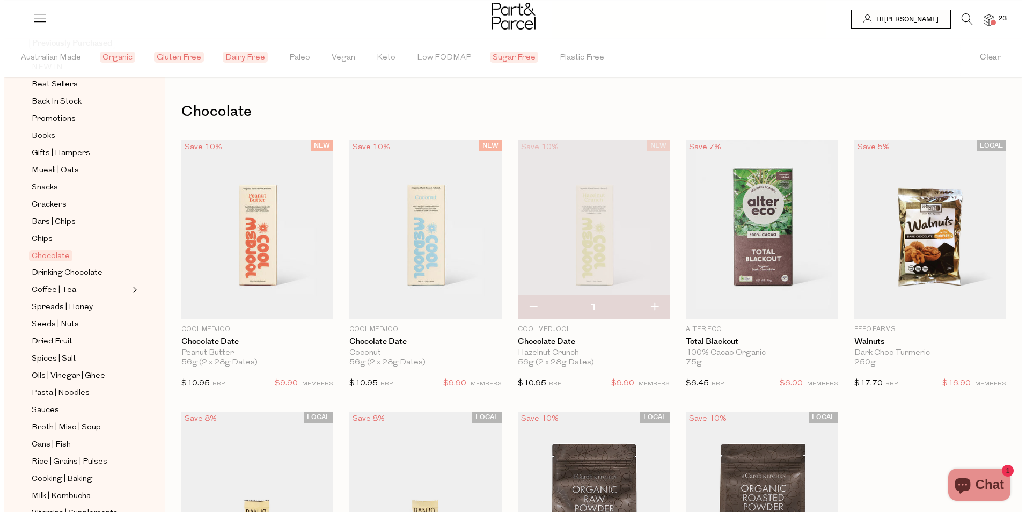
scroll to position [161, 0]
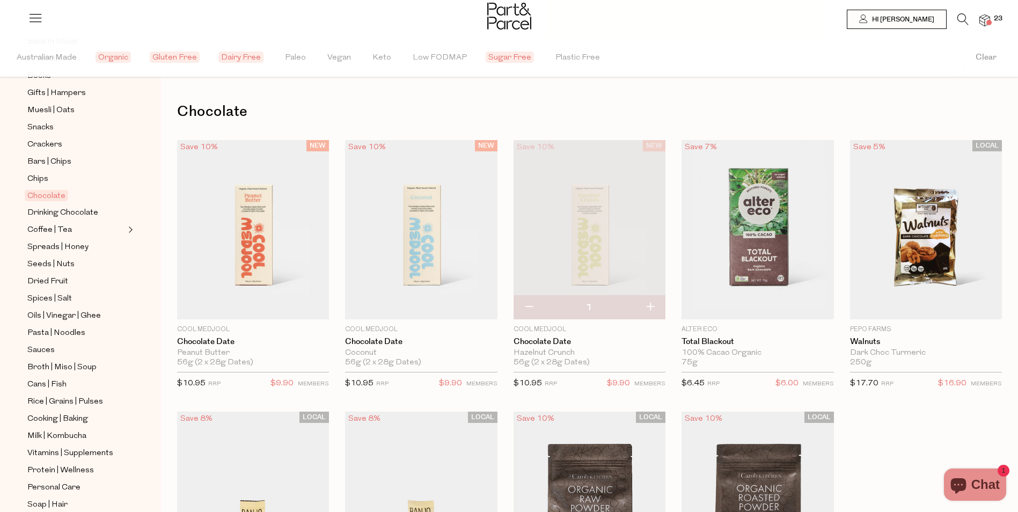
click at [985, 18] on img at bounding box center [984, 20] width 11 height 12
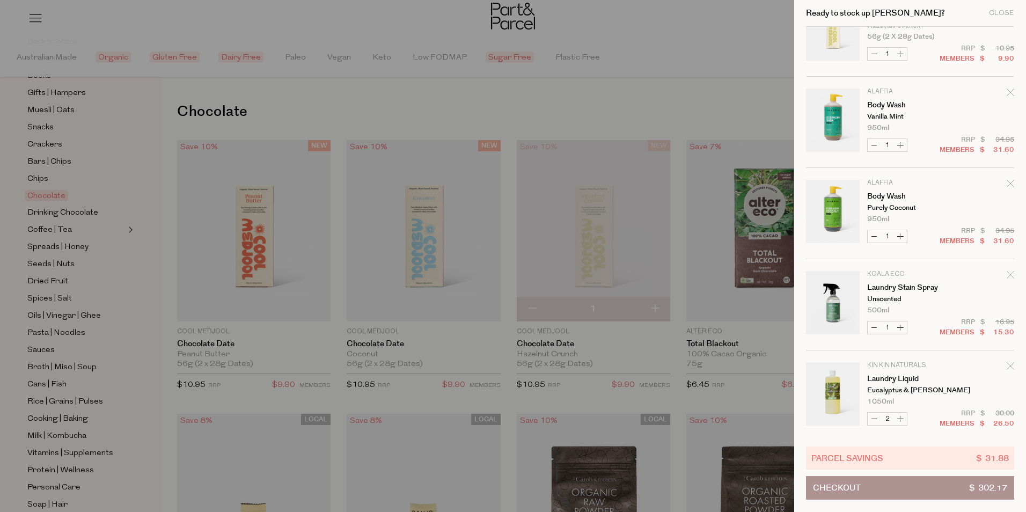
scroll to position [590, 0]
